Goal: Information Seeking & Learning: Learn about a topic

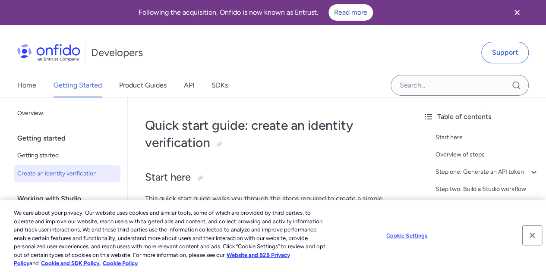
click at [534, 234] on button "Close" at bounding box center [532, 235] width 19 height 19
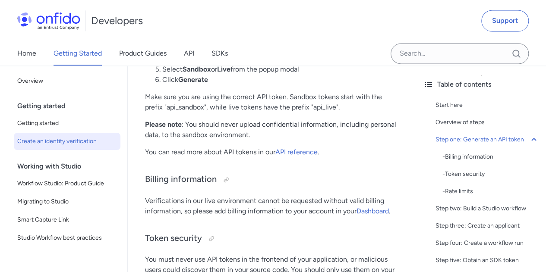
scroll to position [637, 0]
click at [289, 153] on link "API reference" at bounding box center [297, 152] width 42 height 8
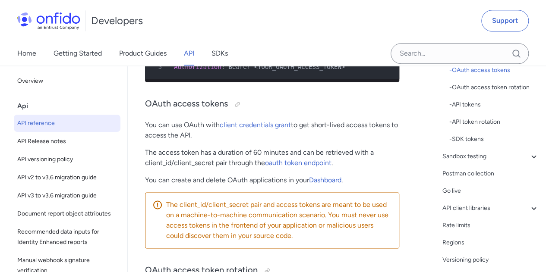
scroll to position [136, 0]
click at [475, 174] on div "Postman collection" at bounding box center [491, 173] width 97 height 10
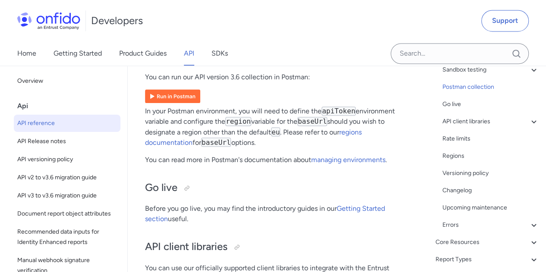
click at [168, 103] on img at bounding box center [172, 96] width 55 height 14
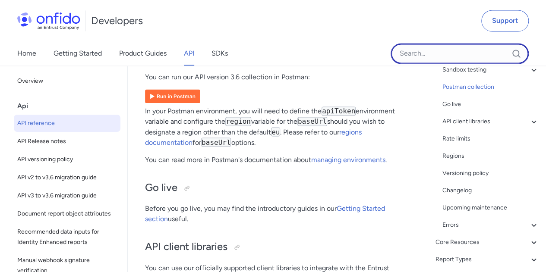
click at [467, 49] on input "Onfido search input field" at bounding box center [460, 53] width 138 height 21
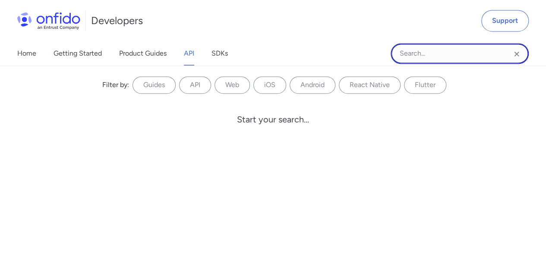
paste input "mTLS"
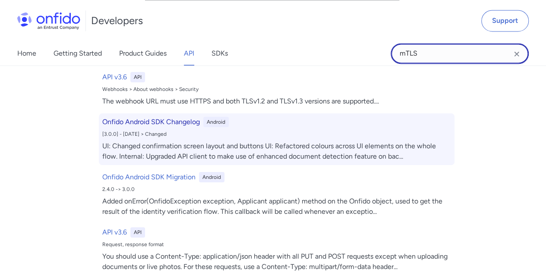
scroll to position [56, 0]
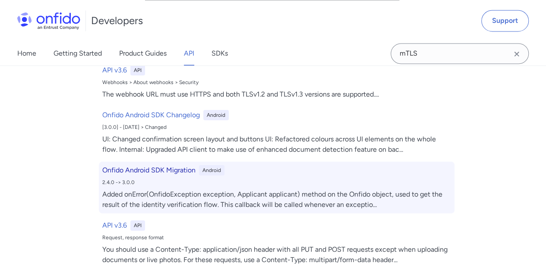
click at [273, 196] on div "Added onError(OnfidoException exception, Applicant applicant) method on the Onf…" at bounding box center [276, 200] width 349 height 21
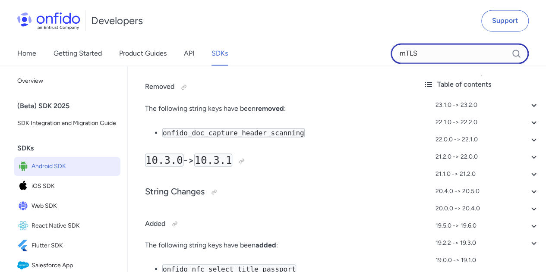
scroll to position [19081, 0]
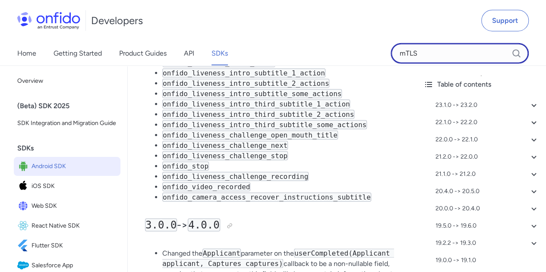
click at [441, 46] on input "mTLS" at bounding box center [460, 53] width 138 height 21
drag, startPoint x: 436, startPoint y: 49, endPoint x: 337, endPoint y: 45, distance: 99.0
click at [337, 45] on div "Home Getting Started Product Guides API SDKs mTLS" at bounding box center [273, 53] width 546 height 24
paste input "white-listing"
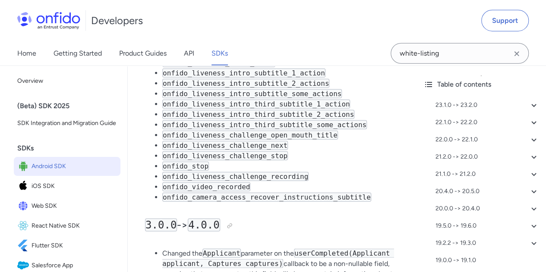
click at [190, 58] on link "API" at bounding box center [189, 53] width 10 height 24
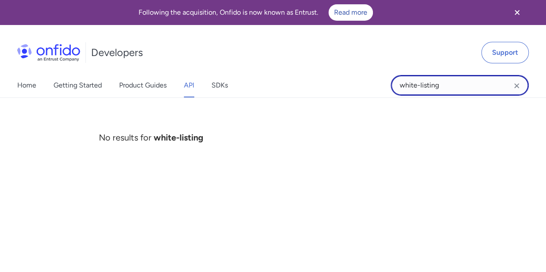
click at [466, 77] on input "white-listing" at bounding box center [460, 85] width 138 height 21
click at [315, 137] on div "No results for white-listing" at bounding box center [273, 128] width 363 height 55
click at [457, 89] on input "white-listing" at bounding box center [460, 85] width 138 height 21
drag, startPoint x: 442, startPoint y: 89, endPoint x: 252, endPoint y: 73, distance: 191.1
click at [252, 73] on div "Developers Support Home Getting Started Product Guides API SDKs white-listing w…" at bounding box center [273, 65] width 546 height 66
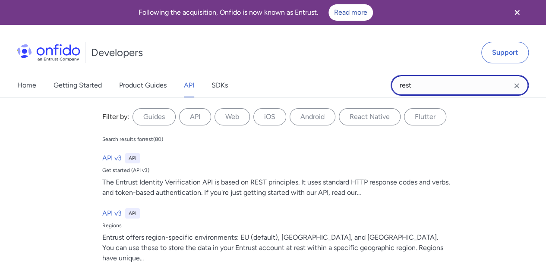
drag, startPoint x: 415, startPoint y: 91, endPoint x: 361, endPoint y: 90, distance: 54.0
click at [361, 90] on div "Home Getting Started Product Guides API SDKs rest rest Filter by: Guides API We…" at bounding box center [273, 85] width 546 height 24
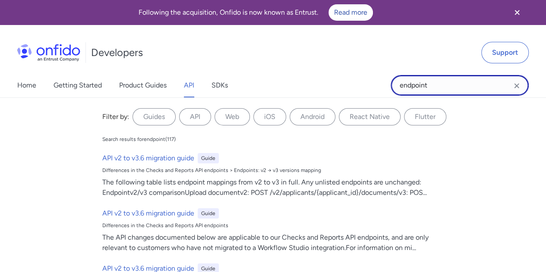
type input "endpoint"
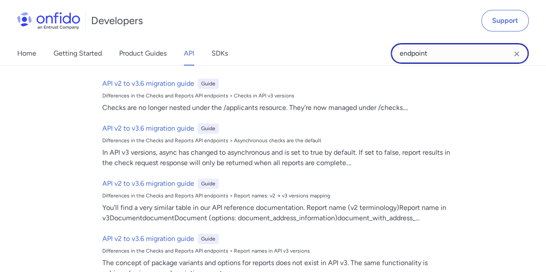
scroll to position [376, 0]
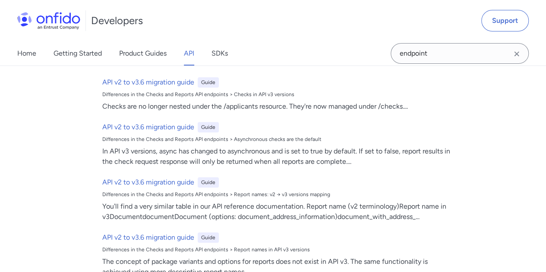
click at [194, 53] on link "API" at bounding box center [189, 53] width 10 height 24
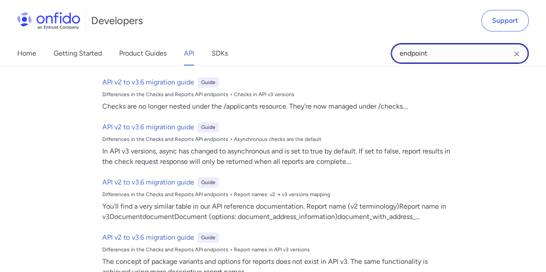
click at [522, 55] on input "endpoint" at bounding box center [460, 53] width 138 height 21
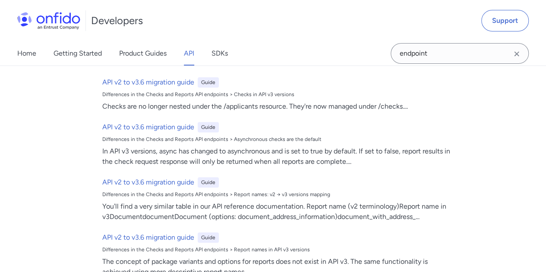
click at [517, 52] on icon "Clear search field button" at bounding box center [517, 54] width 10 height 10
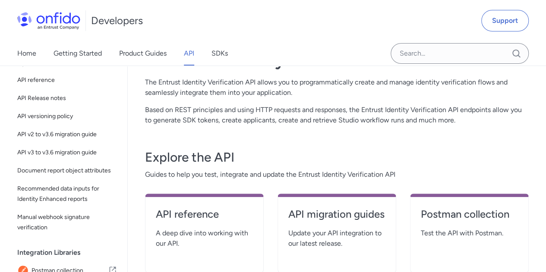
scroll to position [0, 0]
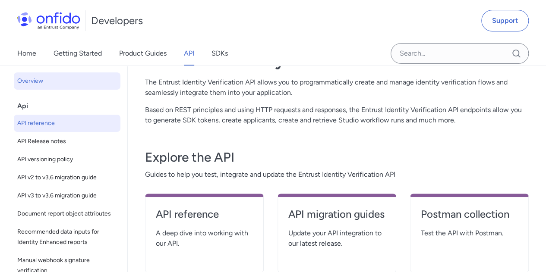
click at [56, 120] on span "API reference" at bounding box center [67, 123] width 100 height 10
select select "http"
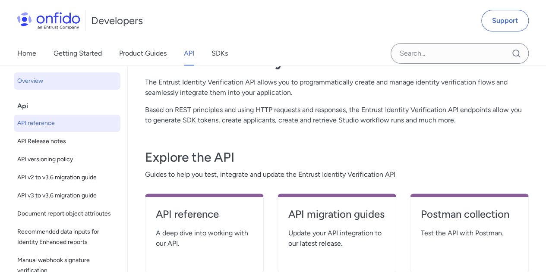
select select "http"
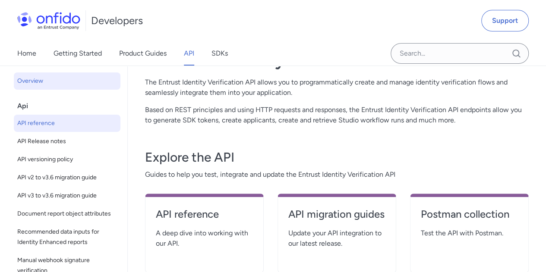
select select "http"
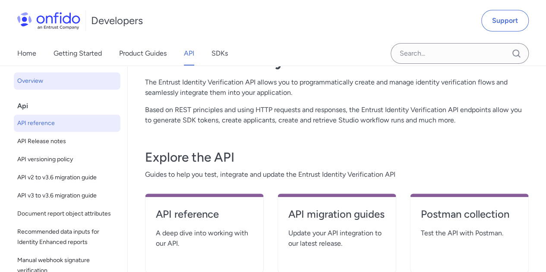
select select "http"
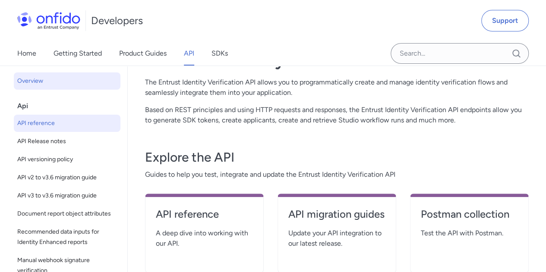
select select "http"
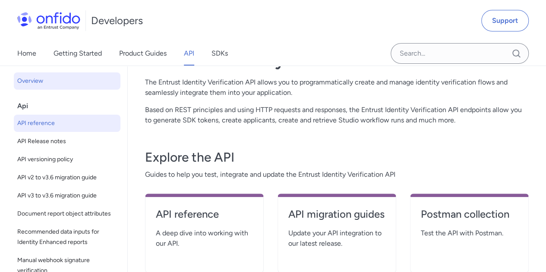
select select "http"
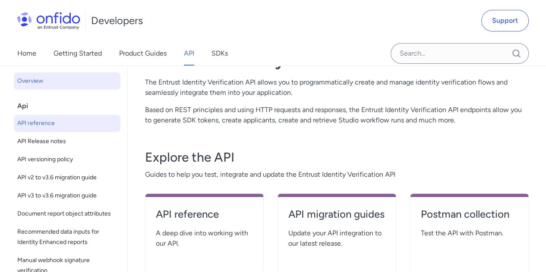
select select "http"
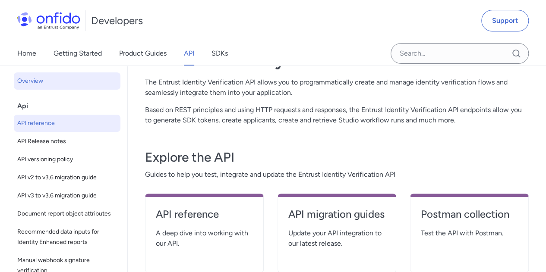
select select "http"
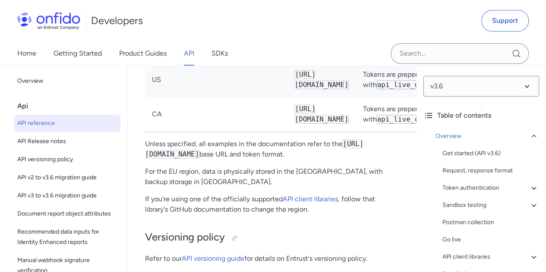
scroll to position [0, 45]
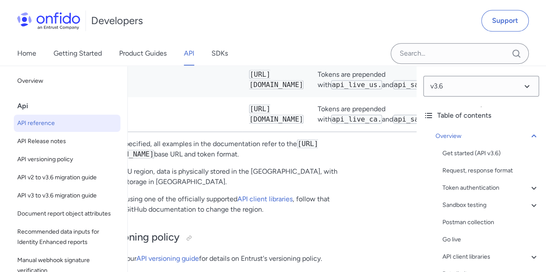
drag, startPoint x: 314, startPoint y: 198, endPoint x: 208, endPoint y: 197, distance: 105.4
click at [242, 97] on td "[URL][DOMAIN_NAME]" at bounding box center [276, 80] width 68 height 35
copy code "[URL][DOMAIN_NAME]"
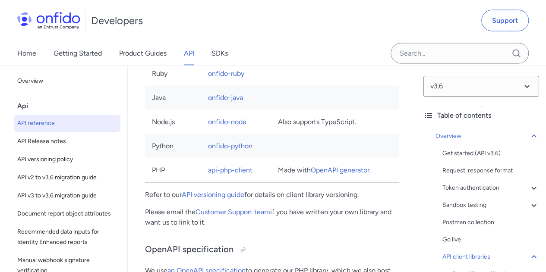
scroll to position [7499, 0]
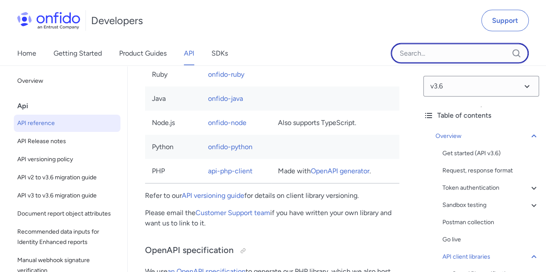
click at [421, 57] on input "Onfido search input field" at bounding box center [460, 53] width 138 height 21
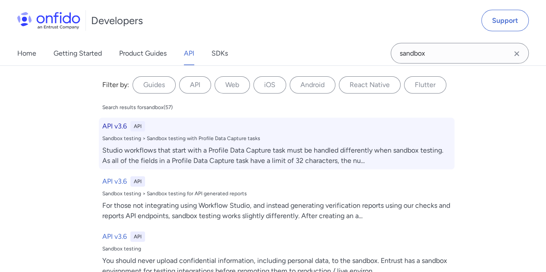
click at [108, 130] on h6 "API v3.6" at bounding box center [114, 126] width 25 height 10
click at [172, 154] on div "Studio workflows that start with a Profile Data Capture task must be handled di…" at bounding box center [276, 156] width 349 height 21
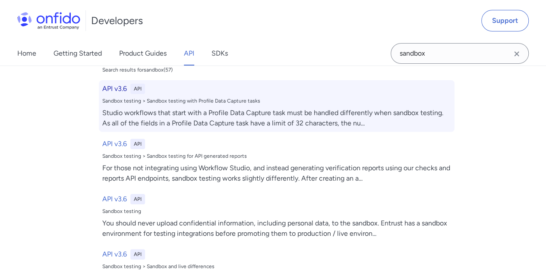
scroll to position [38, 0]
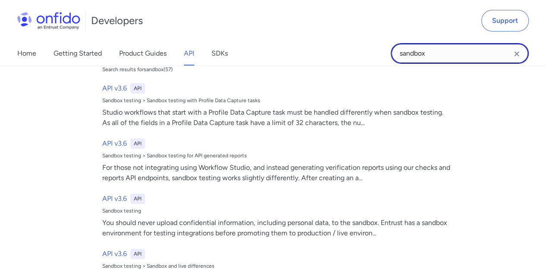
click at [458, 60] on input "sandbox" at bounding box center [460, 53] width 138 height 21
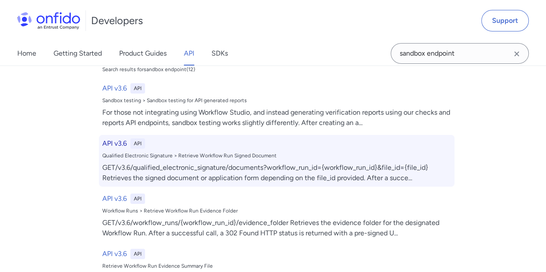
click at [251, 138] on div "API v3.6 API Qualified Electronic Signature > Retrieve Workflow Run Signed Docu…" at bounding box center [277, 161] width 356 height 52
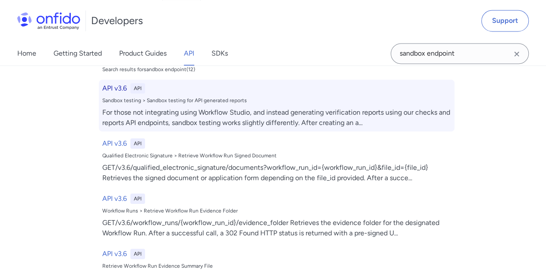
click at [251, 120] on div "For those not integrating using Workflow Studio, and instead generating verific…" at bounding box center [276, 118] width 349 height 21
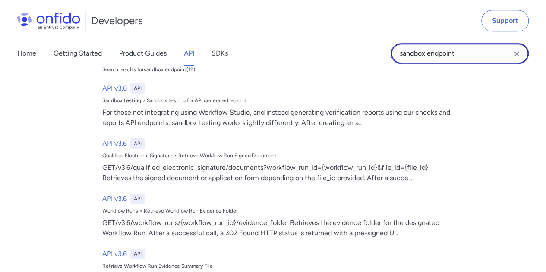
drag, startPoint x: 474, startPoint y: 55, endPoint x: 279, endPoint y: 47, distance: 194.9
click at [279, 47] on div "Home Getting Started Product Guides API SDKs sandbox endpoint sandbox endpoint …" at bounding box center [273, 53] width 546 height 24
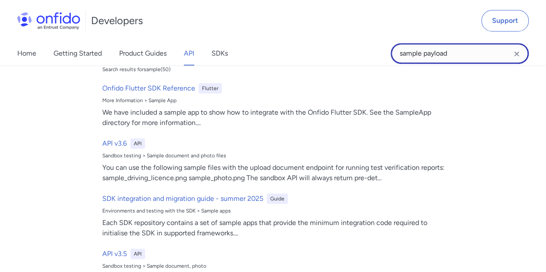
scroll to position [0, 0]
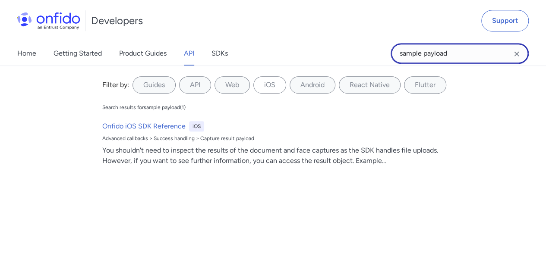
type input "sample payload"
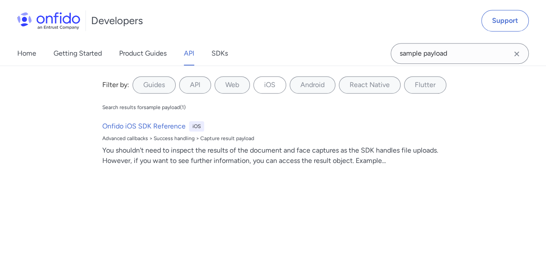
click at [194, 54] on link "API" at bounding box center [189, 53] width 10 height 24
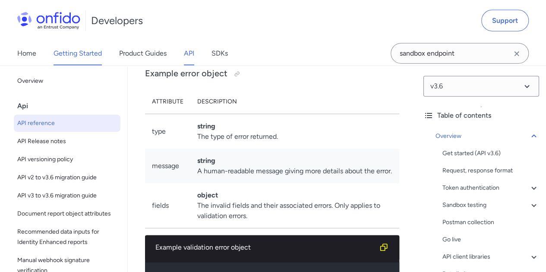
click at [74, 55] on link "Getting Started" at bounding box center [78, 53] width 48 height 24
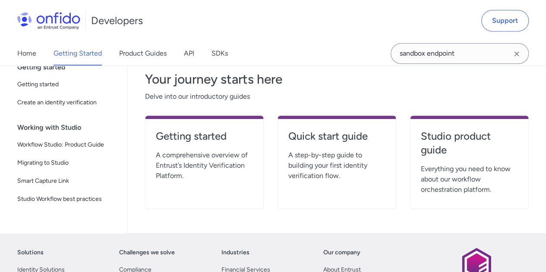
scroll to position [207, 0]
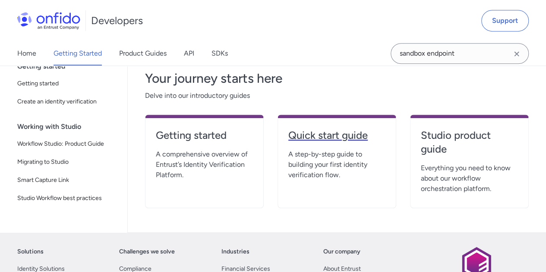
click at [305, 133] on h4 "Quick start guide" at bounding box center [336, 136] width 97 height 14
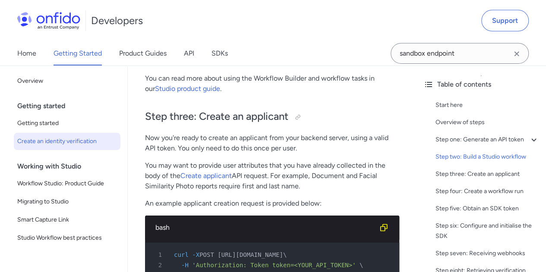
scroll to position [1386, 0]
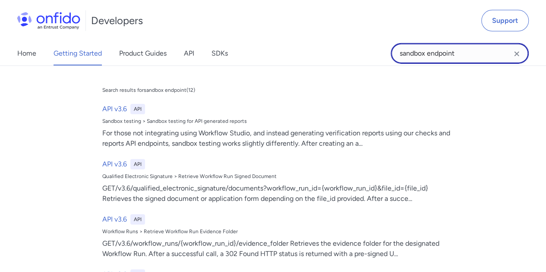
drag, startPoint x: 459, startPoint y: 59, endPoint x: 315, endPoint y: 51, distance: 144.0
click at [315, 51] on div "Home Getting Started Product Guides API SDKs sandbox endpoint sandbox endpoint …" at bounding box center [273, 53] width 546 height 24
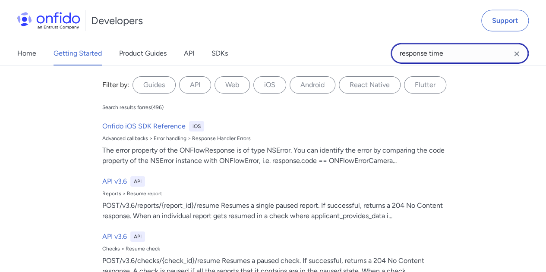
type input "response time"
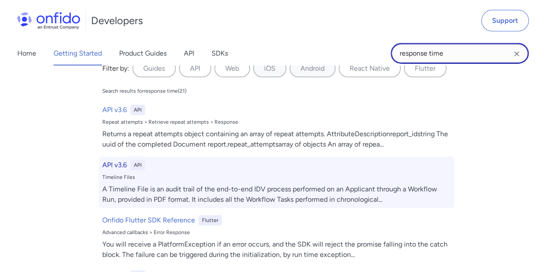
scroll to position [0, 0]
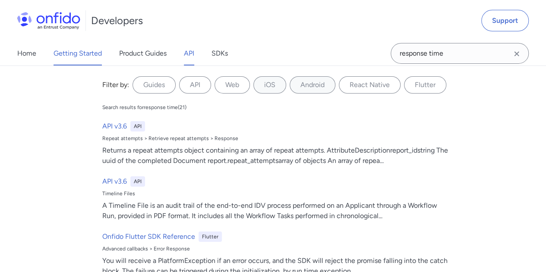
click at [190, 54] on link "API" at bounding box center [189, 53] width 10 height 24
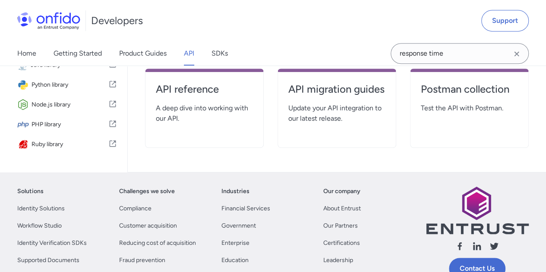
scroll to position [197, 0]
click at [207, 91] on h4 "API reference" at bounding box center [204, 90] width 97 height 14
select select "http"
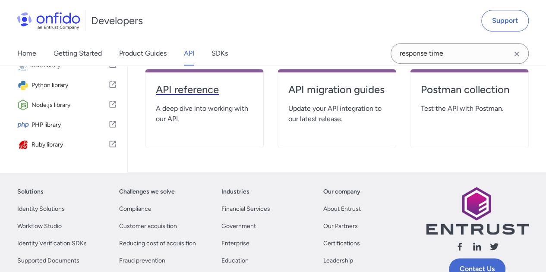
select select "http"
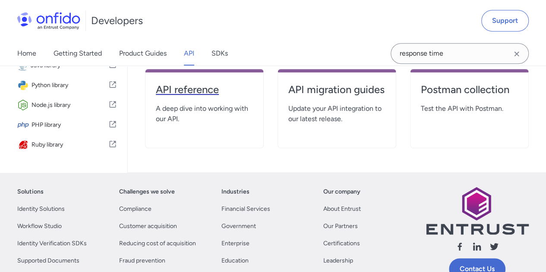
select select "http"
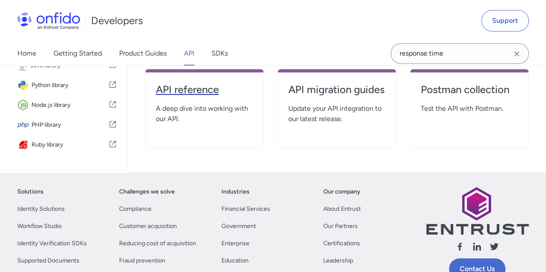
select select "http"
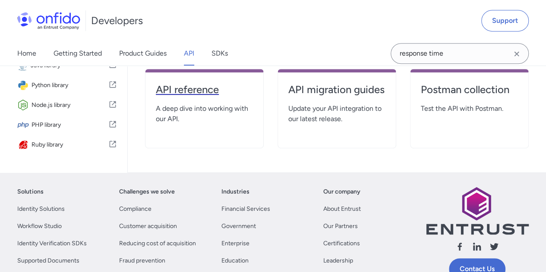
select select "http"
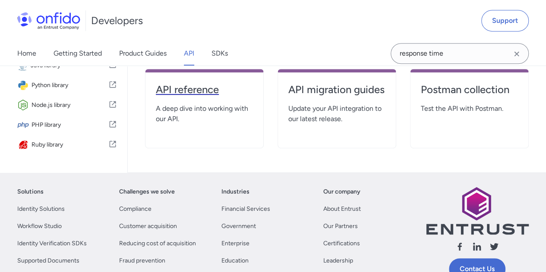
select select "http"
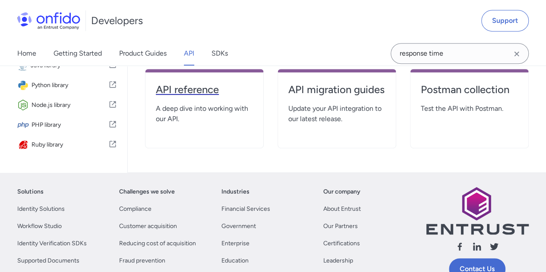
select select "http"
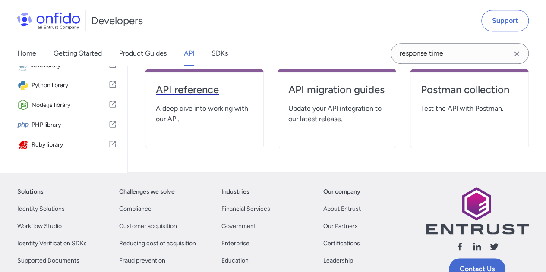
select select "http"
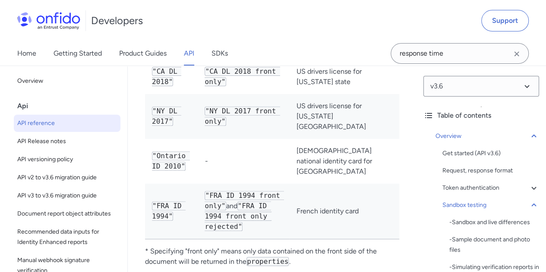
scroll to position [3398, 0]
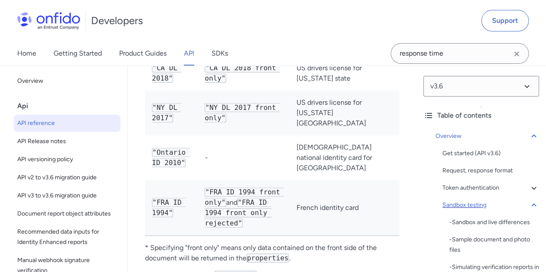
click at [472, 204] on div "Sandbox testing" at bounding box center [491, 205] width 97 height 10
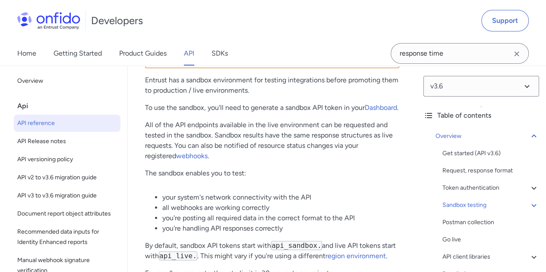
scroll to position [1599, 0]
click at [365, 111] on link "Dashboard" at bounding box center [381, 107] width 32 height 8
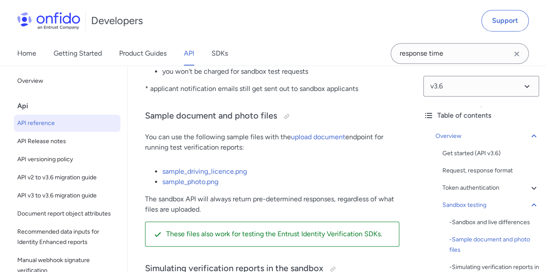
scroll to position [1929, 0]
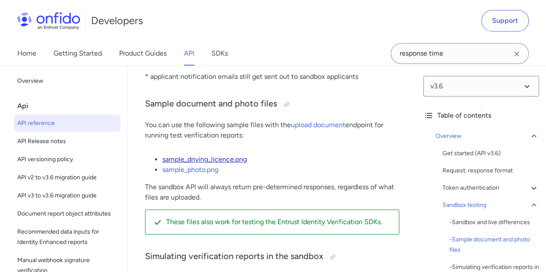
click at [203, 164] on link "sample_driving_licence.png" at bounding box center [204, 159] width 85 height 8
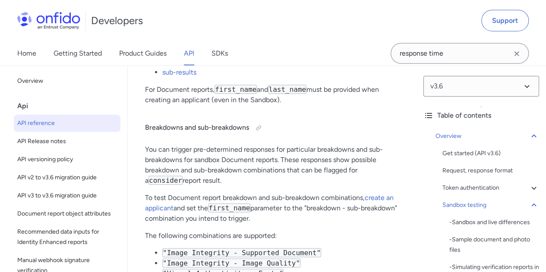
scroll to position [2749, 0]
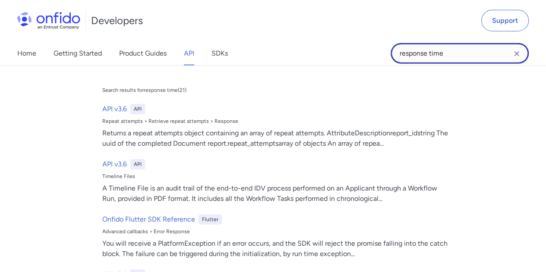
drag, startPoint x: 461, startPoint y: 58, endPoint x: 372, endPoint y: 51, distance: 89.2
click at [372, 51] on div "Home Getting Started Product Guides API SDKs response time response time Search…" at bounding box center [273, 53] width 546 height 24
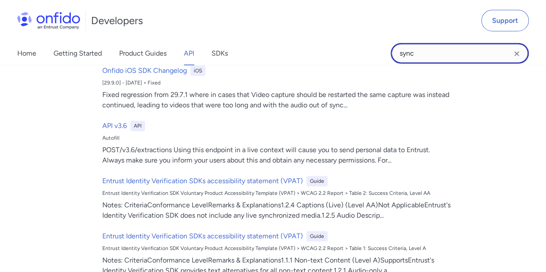
scroll to position [232, 0]
type input "s"
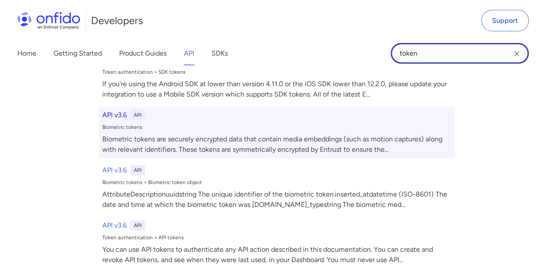
scroll to position [0, 0]
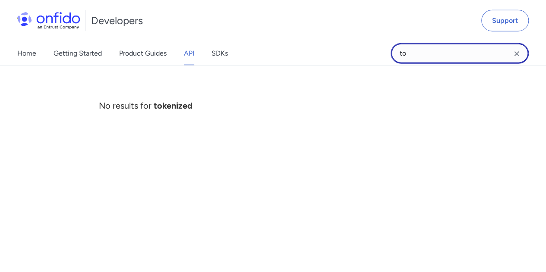
type input "t"
